Goal: Task Accomplishment & Management: Manage account settings

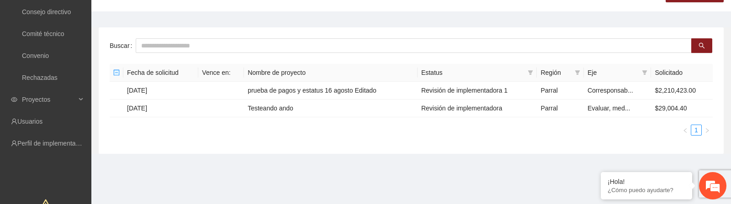
scroll to position [73, 0]
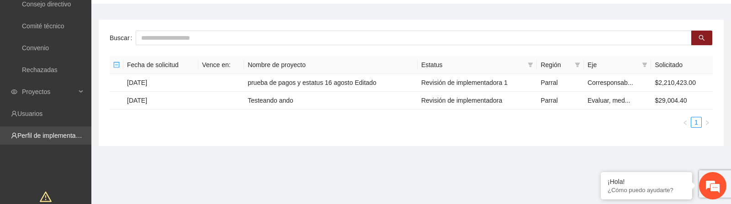
click at [52, 136] on link "Perfil de implementadora" at bounding box center [52, 135] width 71 height 7
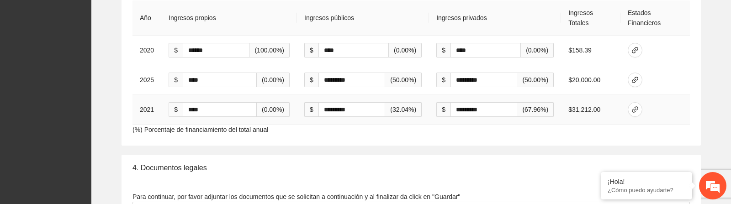
scroll to position [1442, 0]
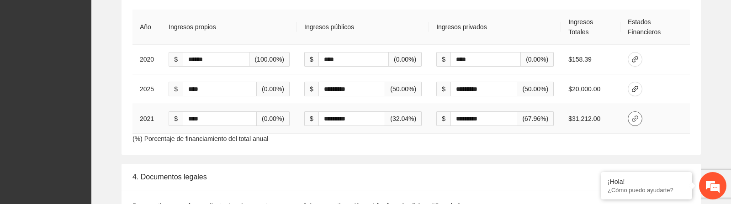
click at [629, 117] on span "link" at bounding box center [635, 118] width 14 height 7
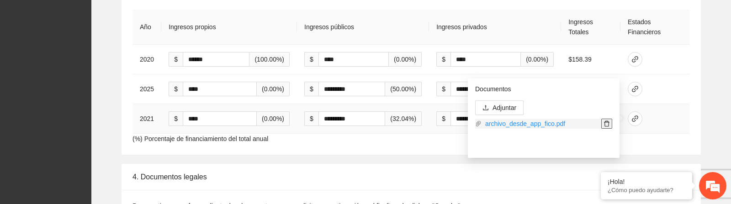
click at [607, 125] on icon "delete" at bounding box center [607, 124] width 6 height 6
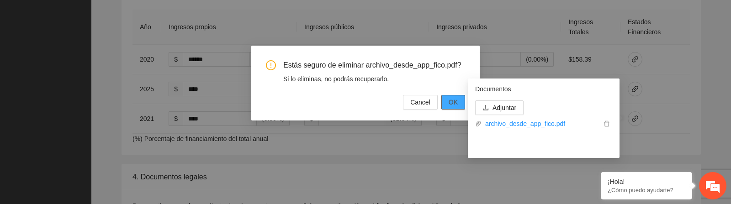
click at [450, 107] on span "OK" at bounding box center [453, 102] width 9 height 10
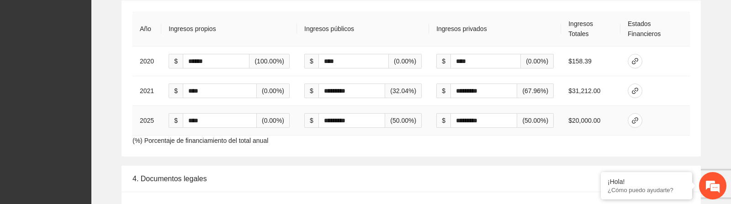
scroll to position [1435, 0]
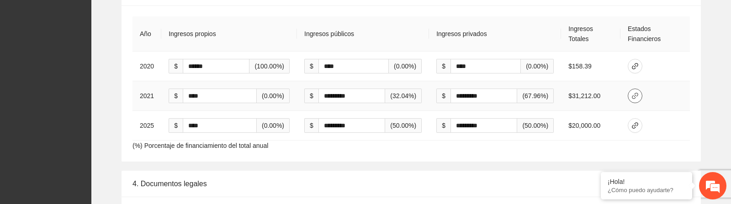
click at [637, 95] on icon "link" at bounding box center [635, 95] width 7 height 7
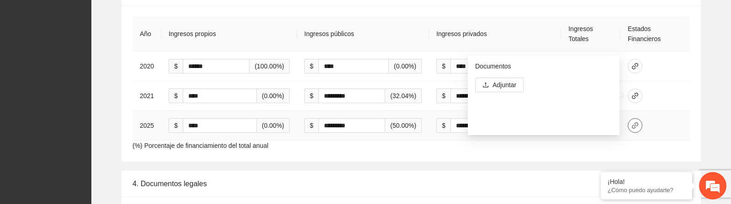
click at [633, 128] on icon "link" at bounding box center [635, 125] width 6 height 6
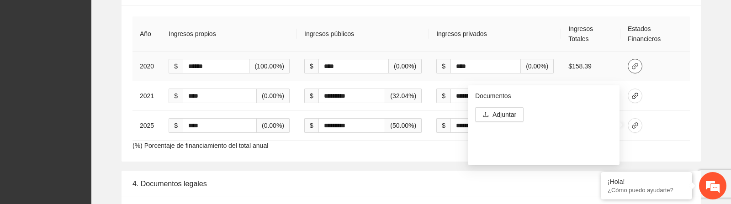
click at [637, 66] on icon "link" at bounding box center [635, 66] width 7 height 7
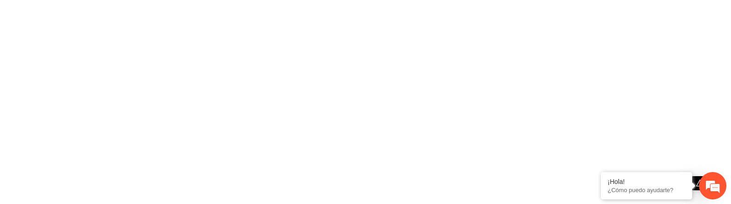
scroll to position [0, 0]
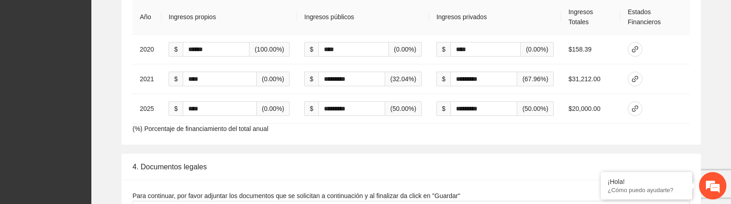
scroll to position [1442, 0]
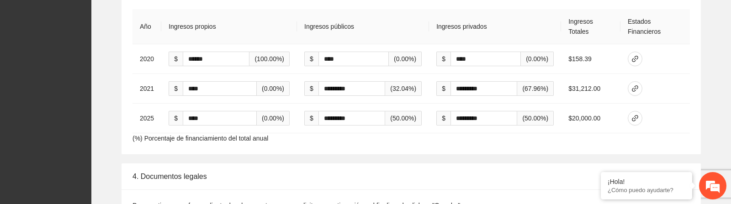
click at [470, 139] on div "Año Ingresos propios Ingresos públicos Ingresos privados Ingresos Totales Estad…" at bounding box center [412, 76] width 580 height 156
click at [636, 88] on icon "link" at bounding box center [635, 88] width 7 height 7
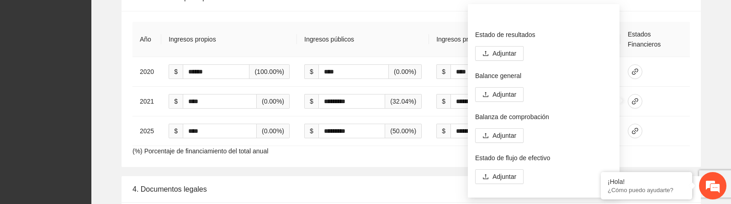
scroll to position [69, 0]
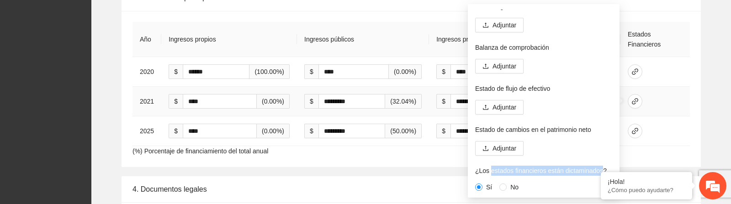
drag, startPoint x: 490, startPoint y: 170, endPoint x: 607, endPoint y: 167, distance: 117.1
click at [607, 167] on p "¿Los estados financieros están dictaminados?" at bounding box center [543, 171] width 137 height 10
copy p "estados financieros están dictaminados"
